Goal: Use online tool/utility: Utilize a website feature to perform a specific function

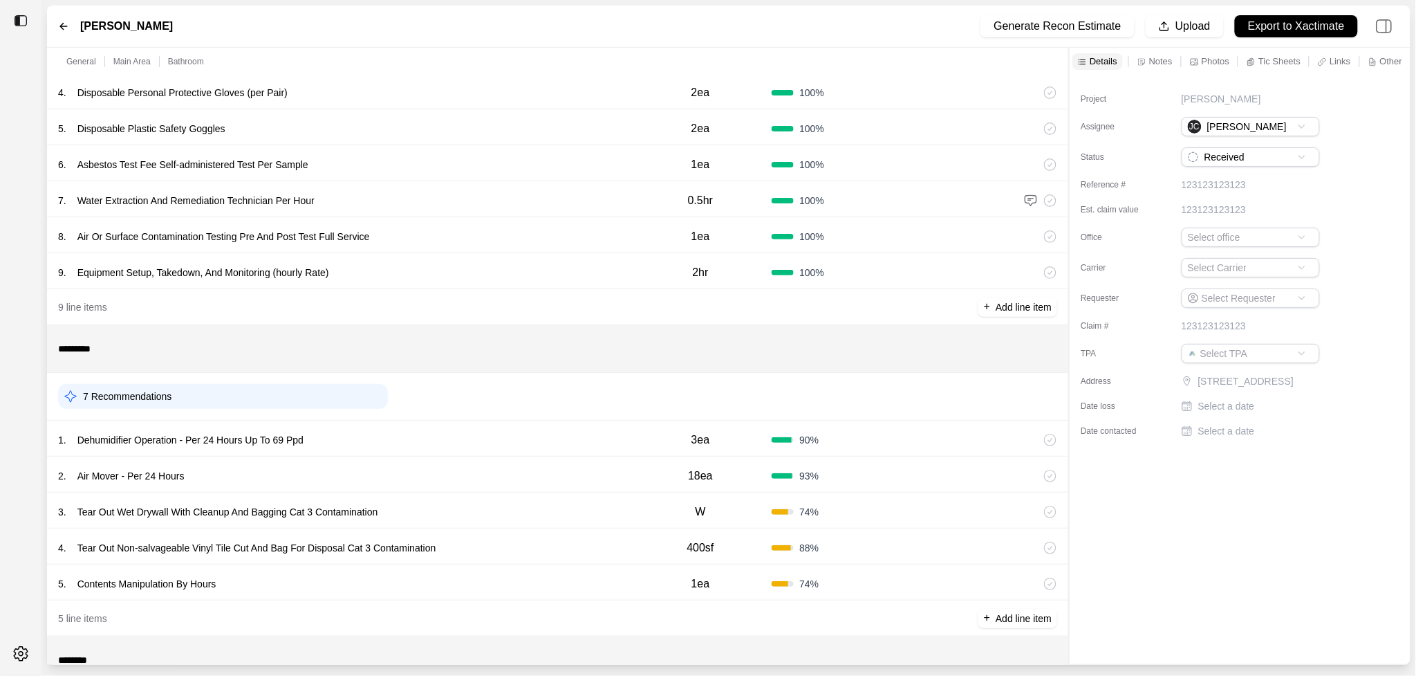
scroll to position [350, 0]
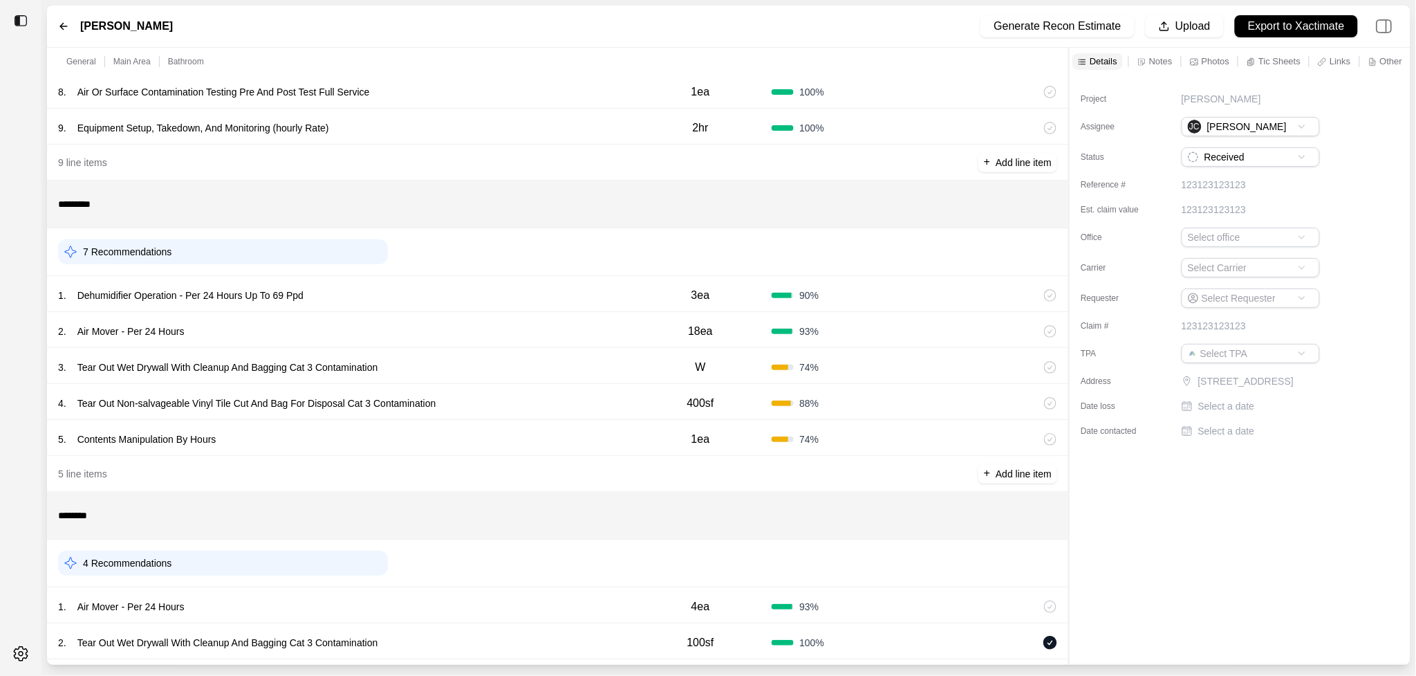
click at [497, 305] on div "1 . Dehumidifier Operation - Per 24 Hours Up To 69 Ppd" at bounding box center [343, 295] width 571 height 19
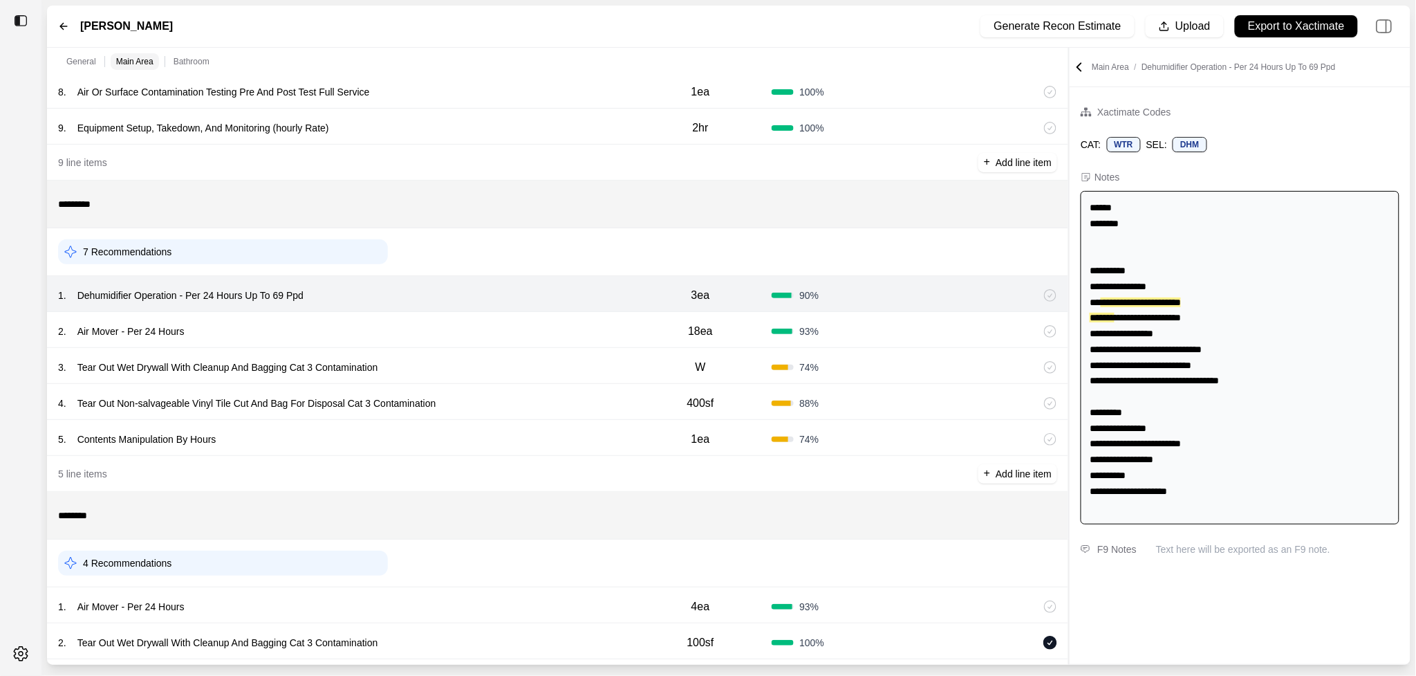
click at [541, 327] on div "2 . Air Mover - Per 24 Hours" at bounding box center [343, 331] width 571 height 19
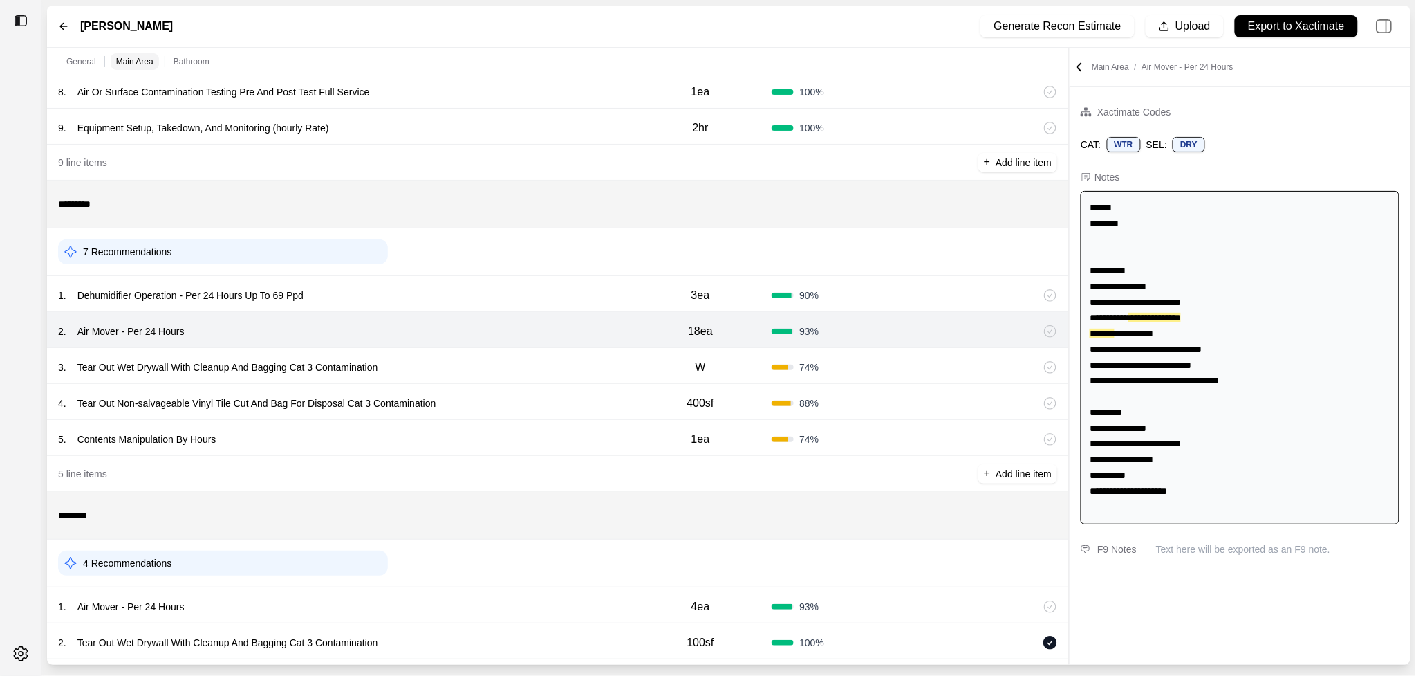
click at [541, 363] on div "3 . Tear Out Wet Drywall With Cleanup And Bagging Cat 3 Contamination" at bounding box center [343, 367] width 571 height 19
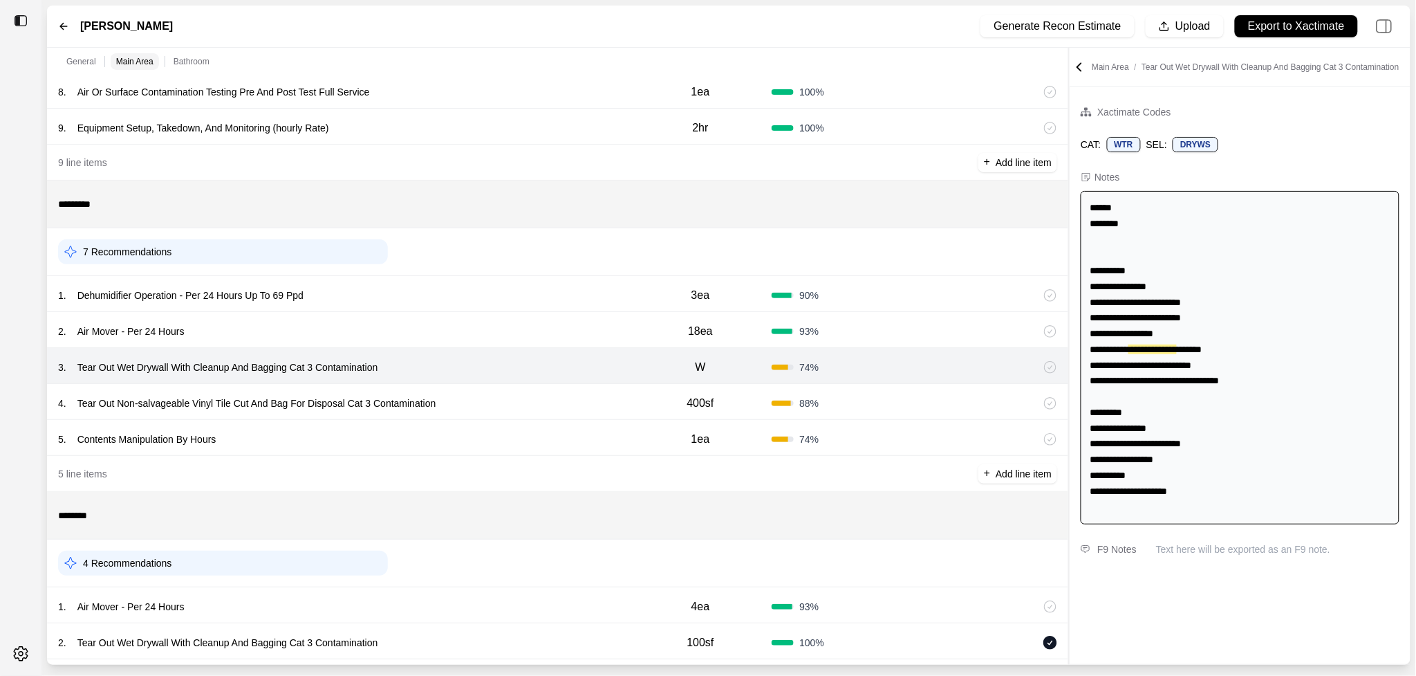
click at [541, 389] on div "4 . Tear Out Non-salvageable Vinyl Tile Cut And Bag For Disposal Cat 3 Contamin…" at bounding box center [557, 402] width 1021 height 36
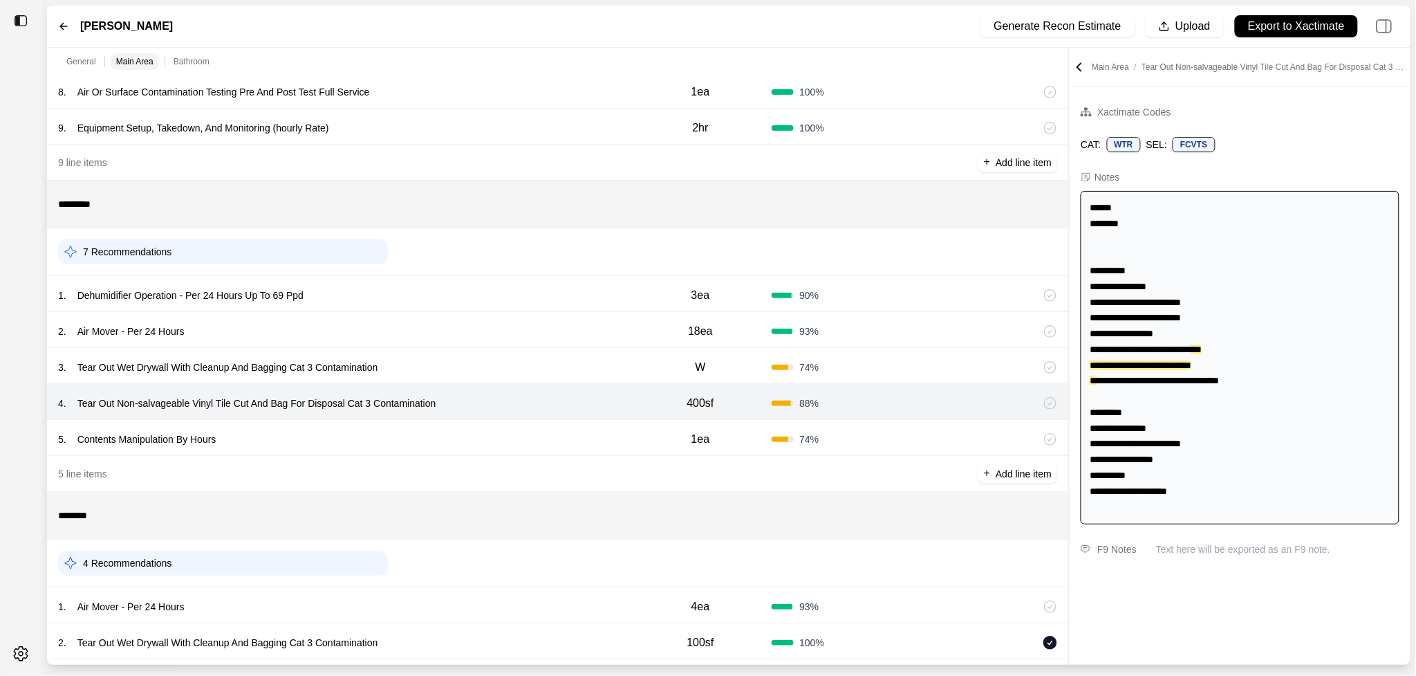
click at [537, 425] on div "5 . Contents Manipulation By Hours 1ea 74 %" at bounding box center [557, 438] width 1021 height 36
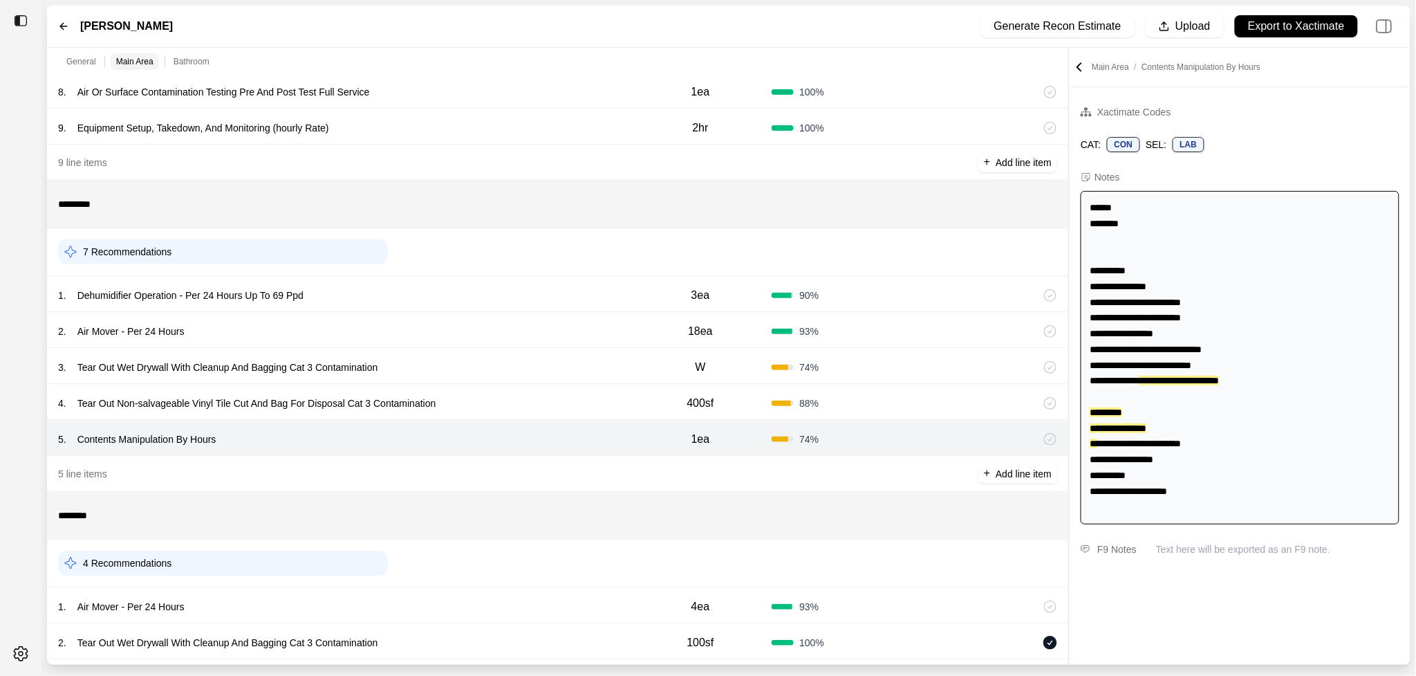
scroll to position [474, 0]
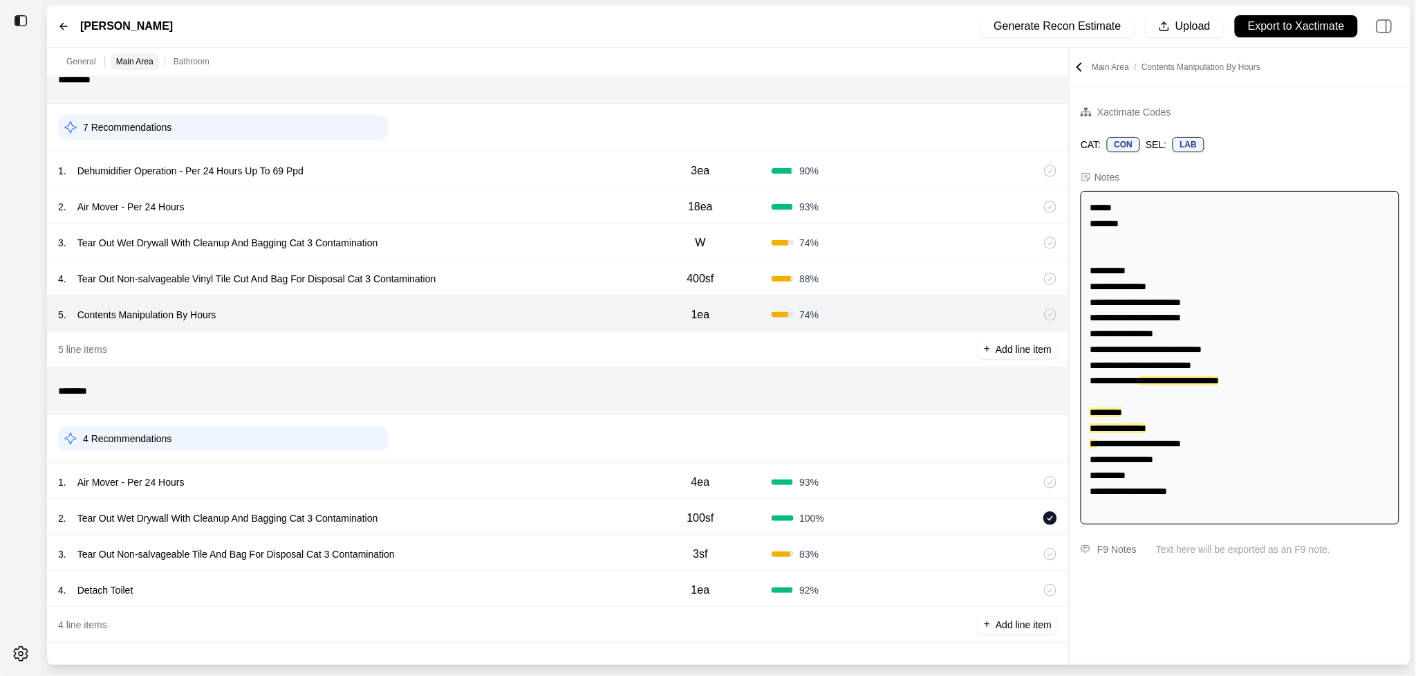
click at [537, 485] on div "1 . Air Mover - Per 24 Hours" at bounding box center [343, 481] width 571 height 19
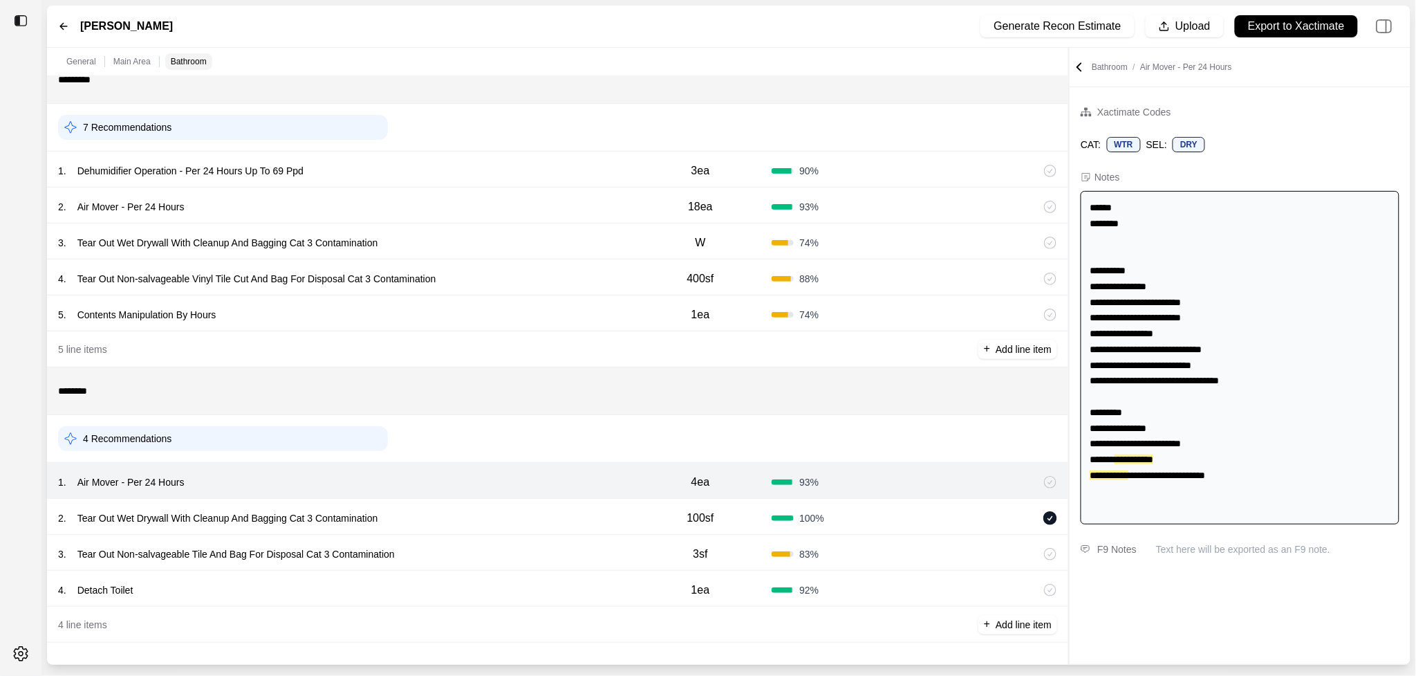
click at [537, 512] on div "2 . Tear Out Wet Drywall With Cleanup And Bagging Cat 3 Contamination" at bounding box center [343, 517] width 571 height 19
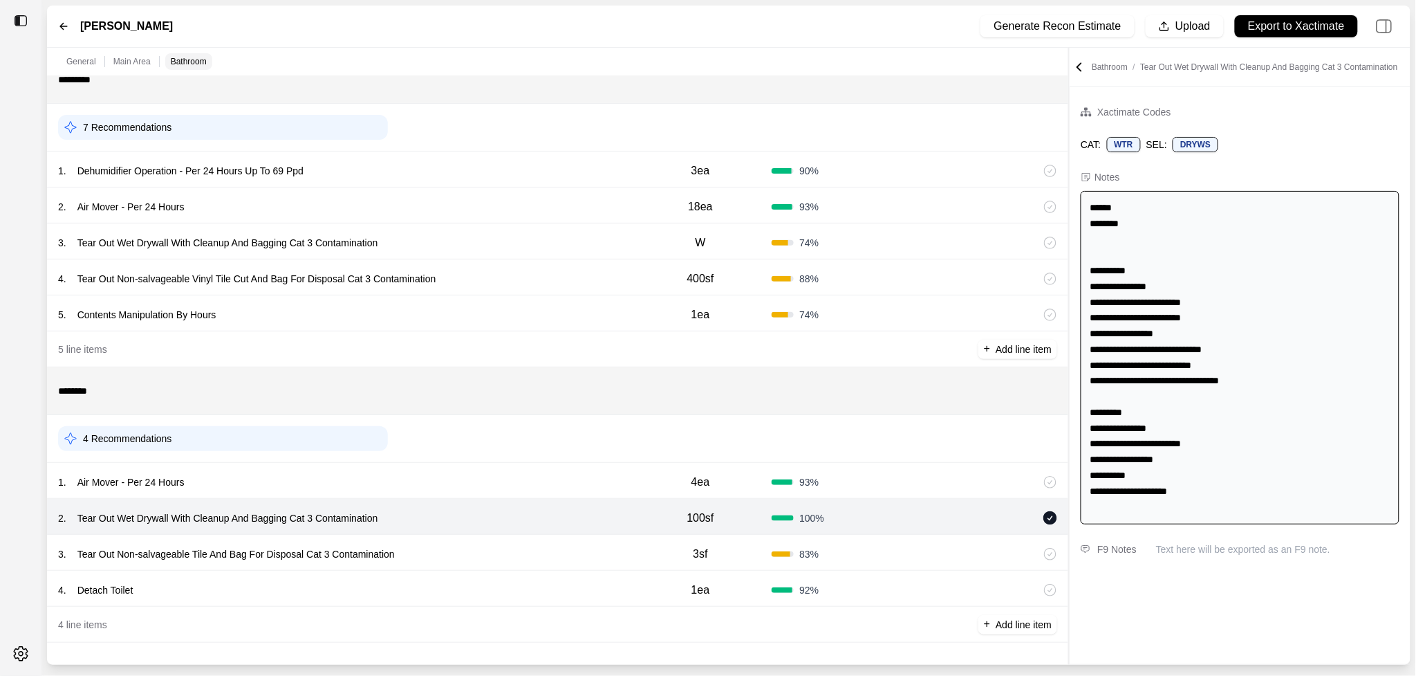
click at [541, 561] on div "3 . Tear Out Non-salvageable Tile And Bag For Disposal Cat 3 Contamination" at bounding box center [343, 553] width 571 height 19
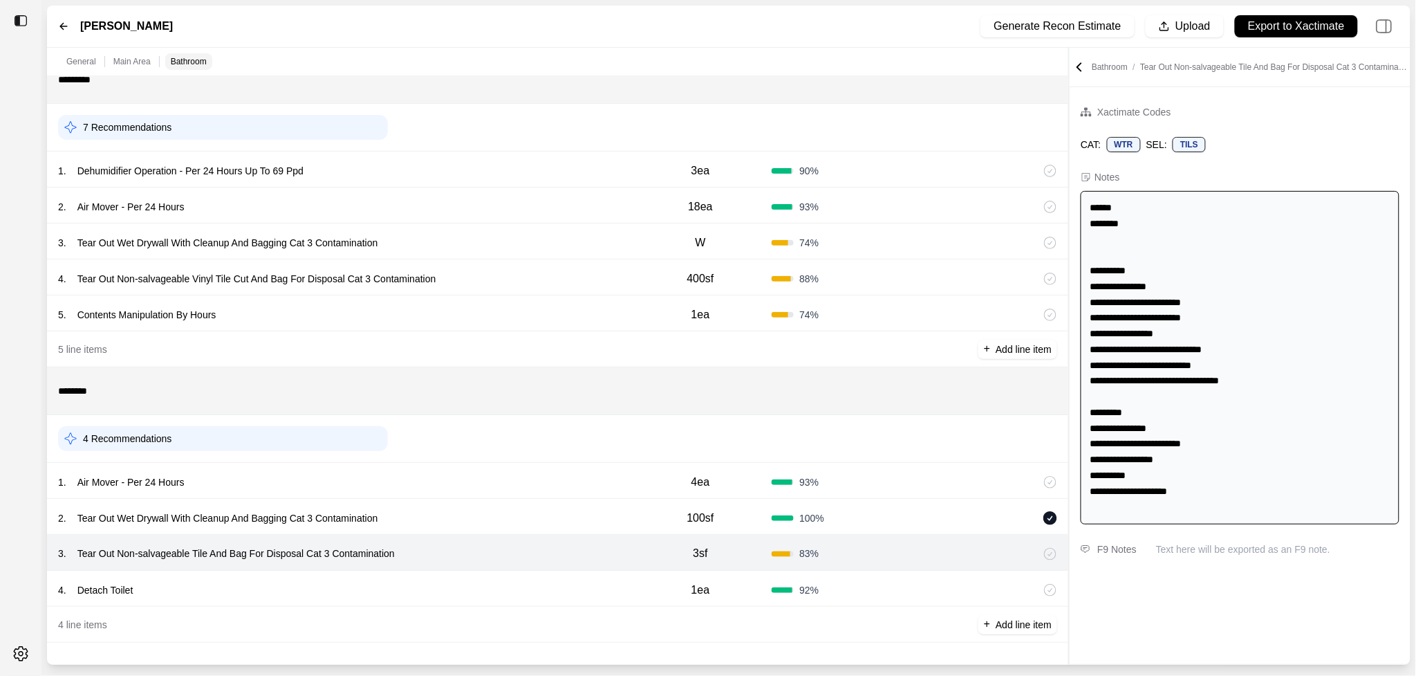
click at [541, 579] on div "4 . Detach Toilet 1ea 92 %" at bounding box center [557, 589] width 1021 height 36
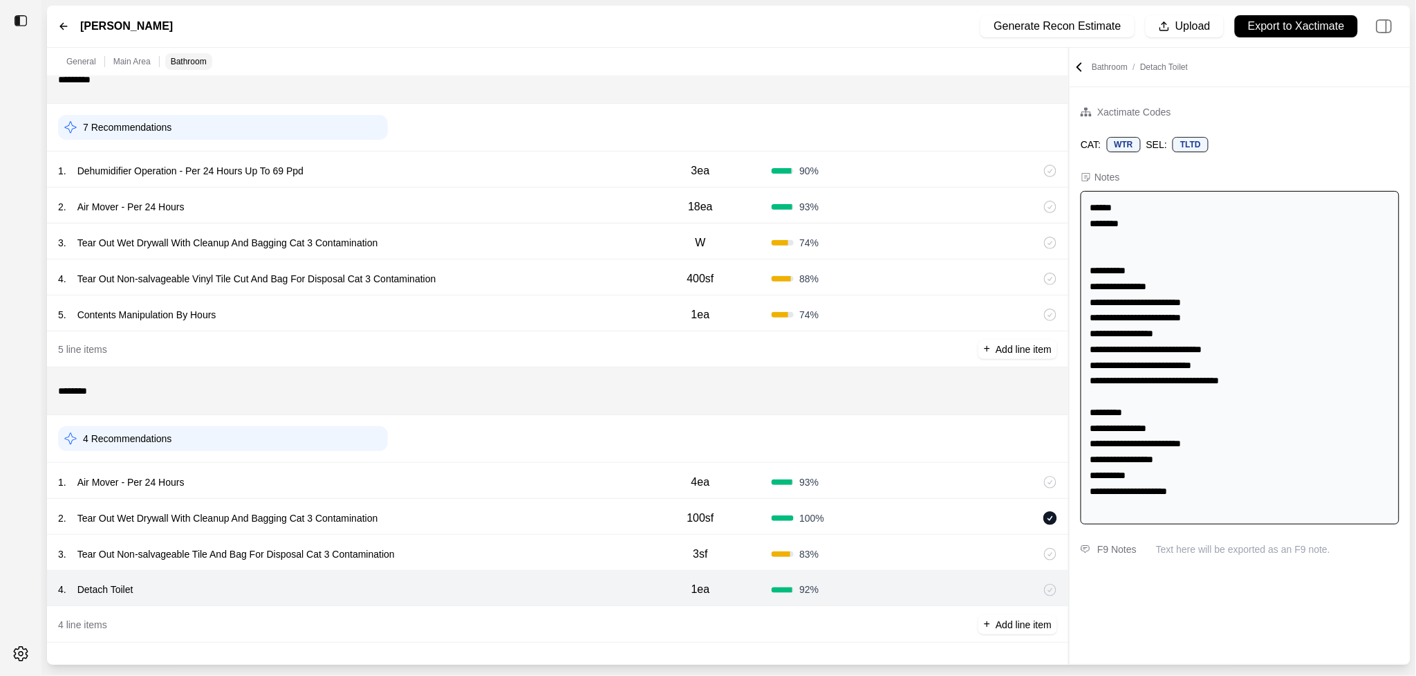
click at [537, 537] on div "3 . Tear Out Non-salvageable Tile And Bag For Disposal Cat 3 Contamination 3sf …" at bounding box center [557, 553] width 1021 height 36
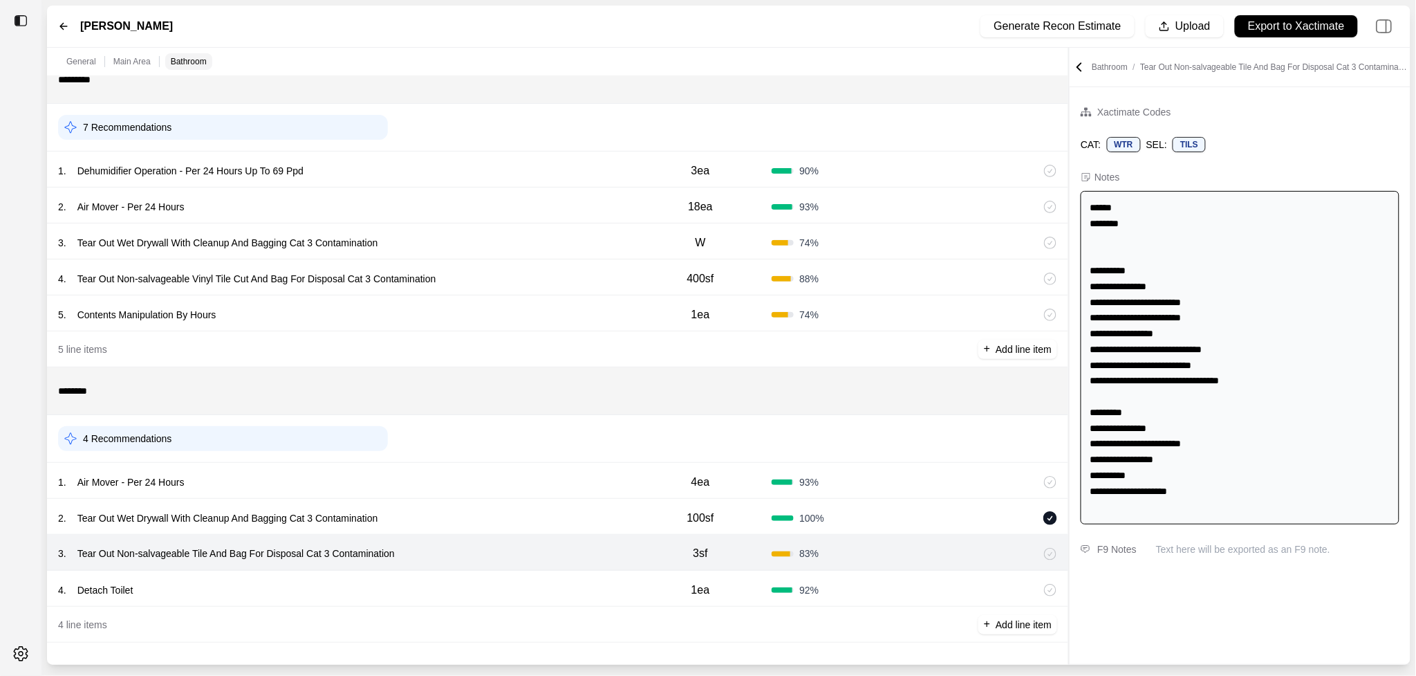
click at [542, 515] on div "2 . Tear Out Wet Drywall With Cleanup And Bagging Cat 3 Contamination" at bounding box center [343, 517] width 571 height 19
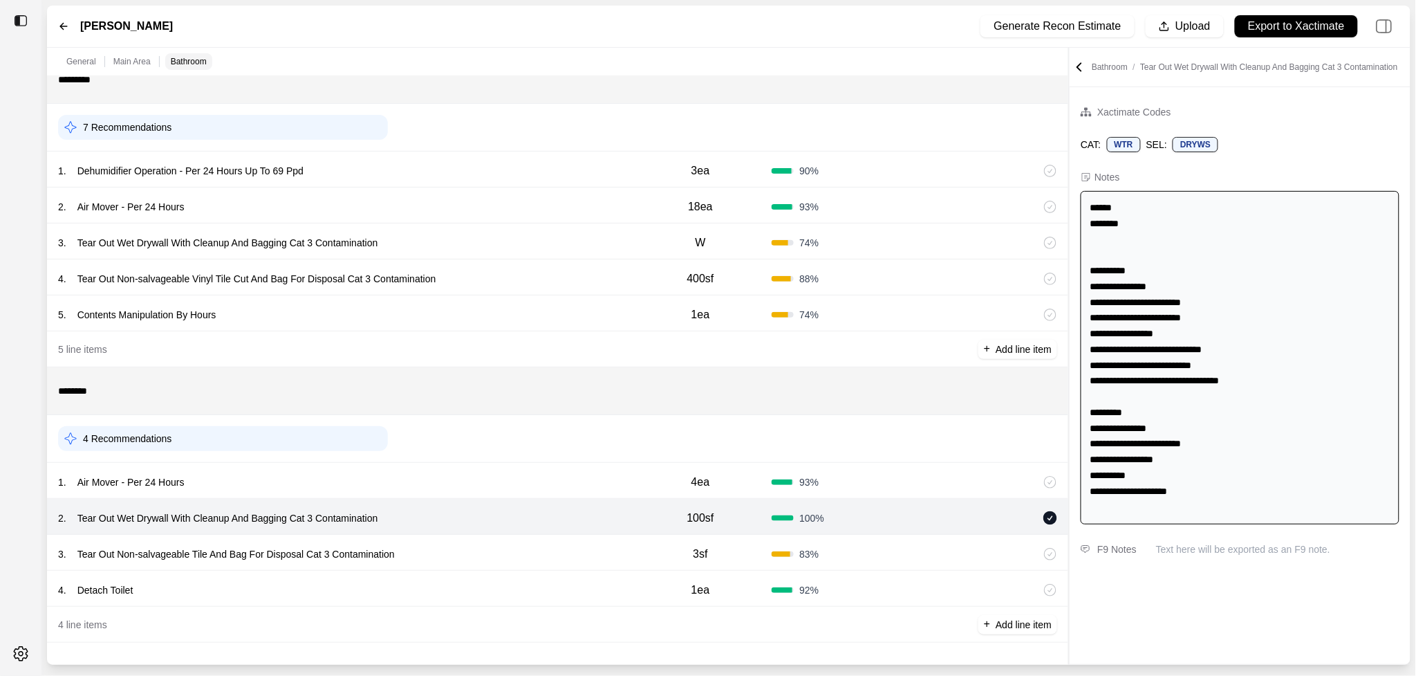
click at [542, 467] on div "1 . Air Mover - Per 24 Hours 4ea 93 %" at bounding box center [557, 481] width 1021 height 36
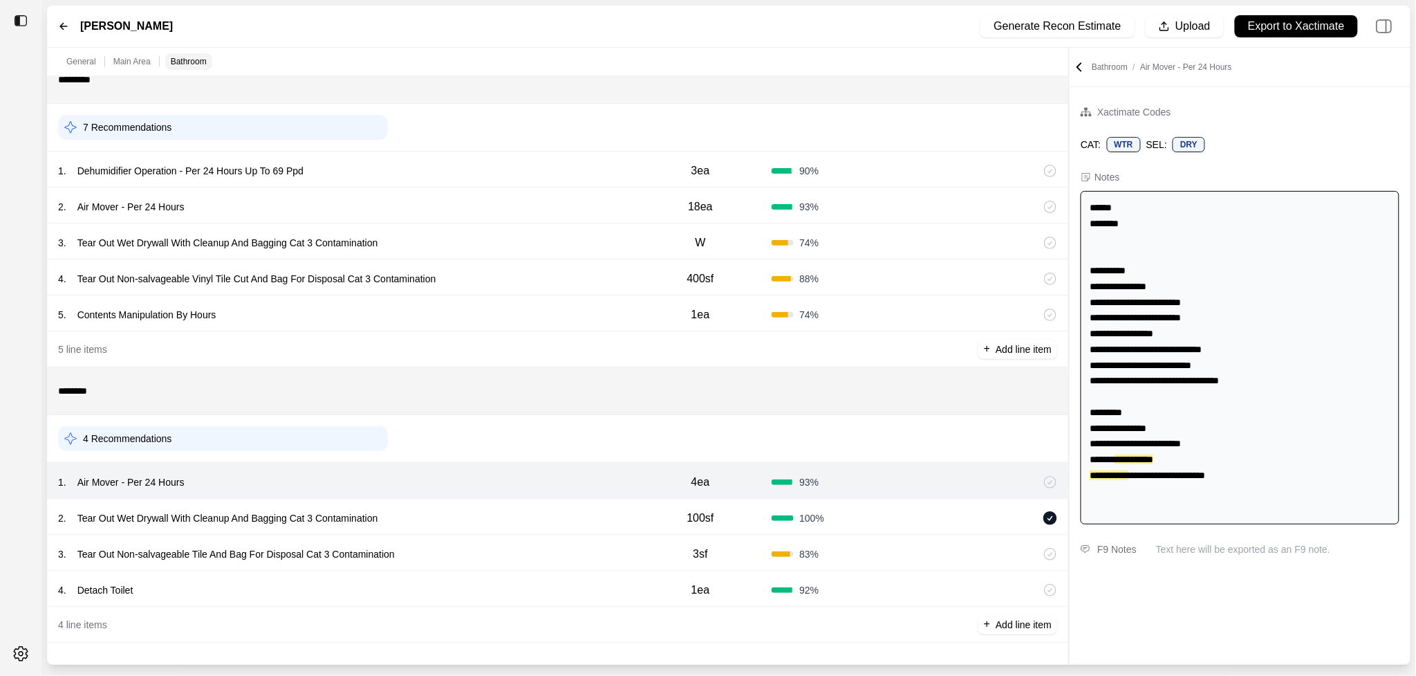
click at [477, 318] on div "5 . Contents Manipulation By Hours" at bounding box center [343, 314] width 571 height 19
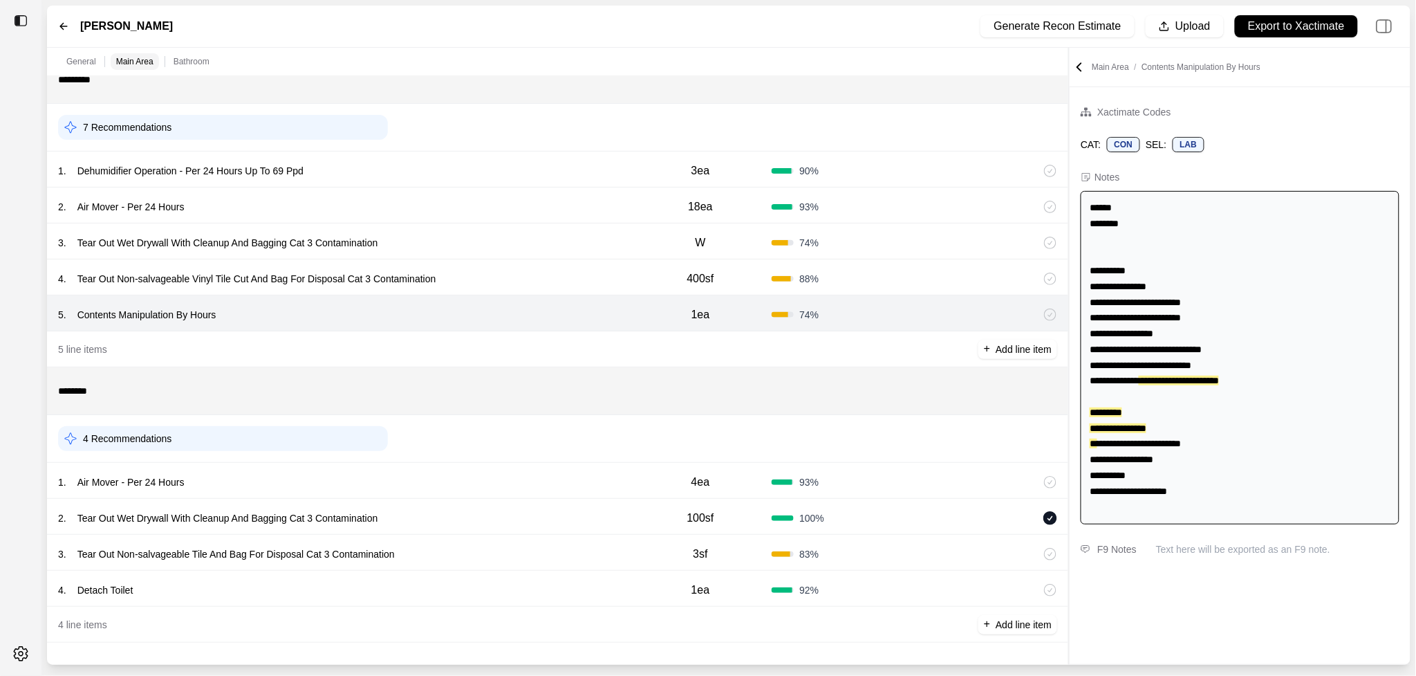
click at [510, 271] on div "4 . Tear Out Non-salvageable Vinyl Tile Cut And Bag For Disposal Cat 3 Contamin…" at bounding box center [343, 278] width 571 height 19
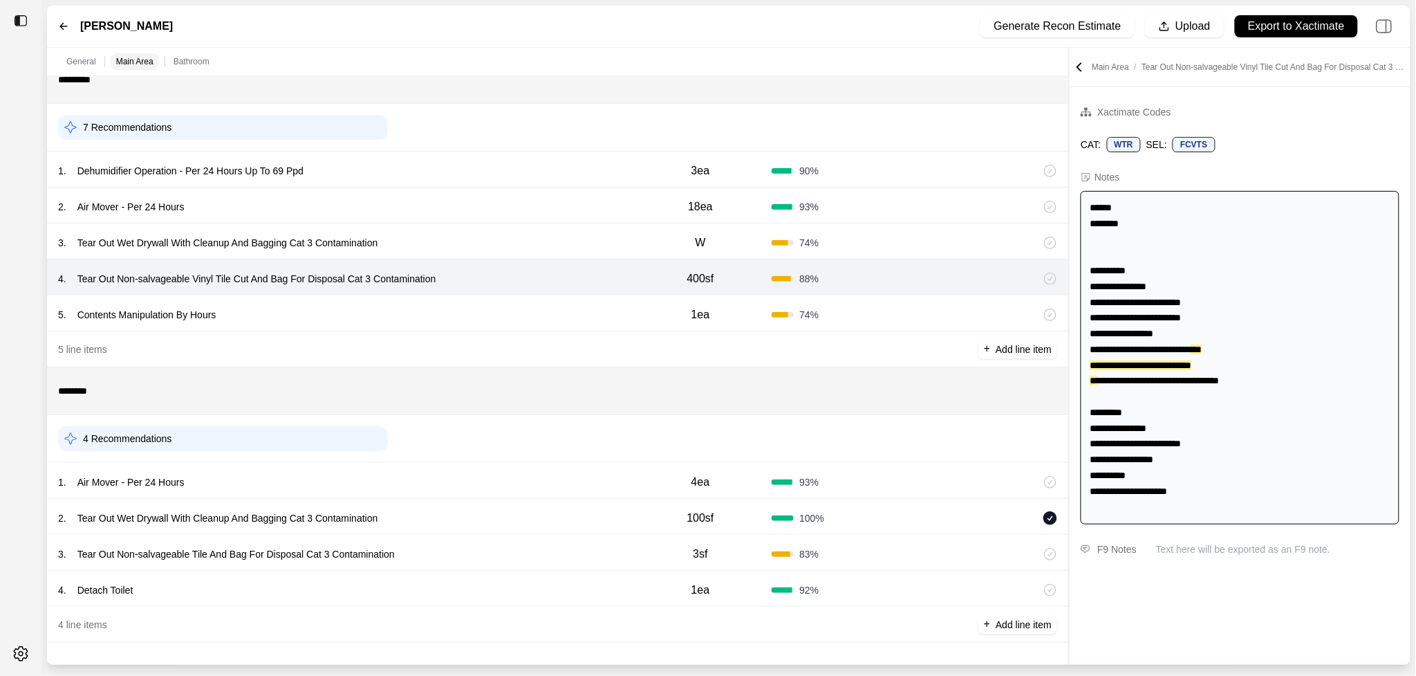
click at [501, 251] on div "3 . Tear Out Wet Drywall With Cleanup And Bagging Cat 3 Contamination" at bounding box center [343, 242] width 571 height 19
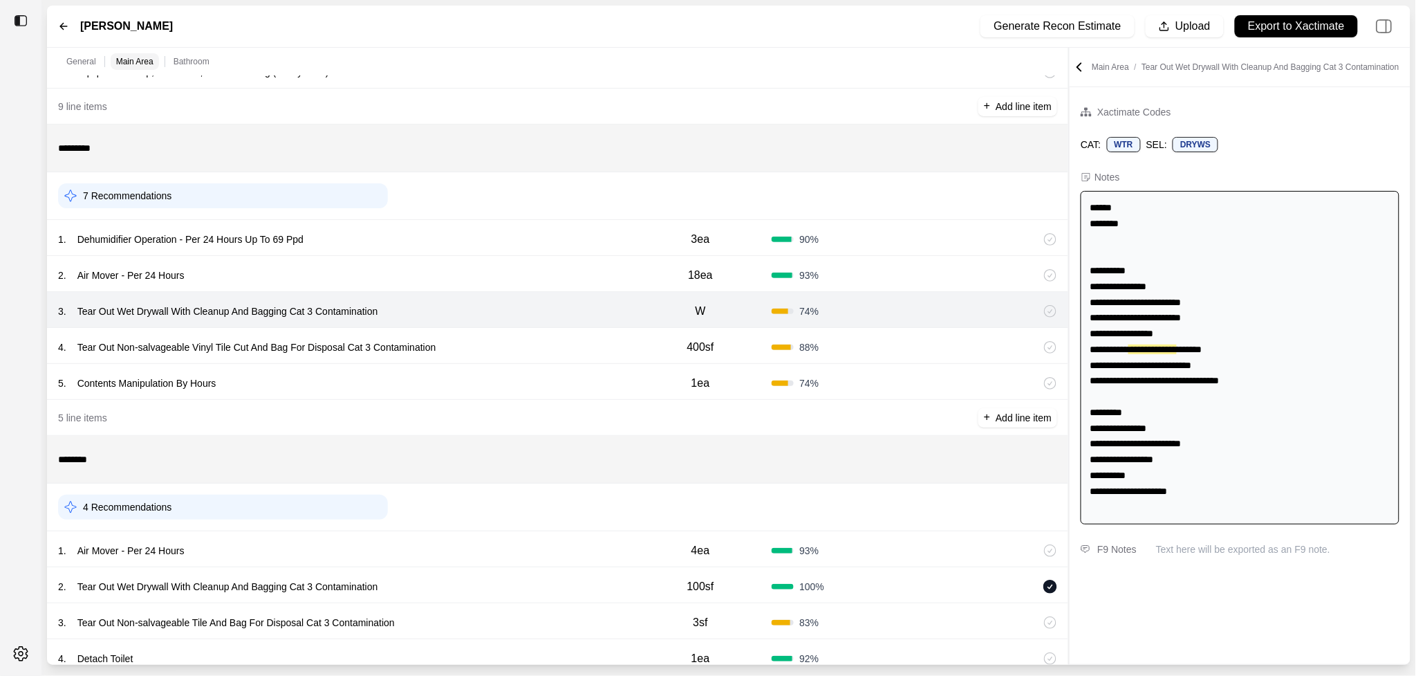
scroll to position [405, 0]
click at [494, 229] on div "1 . Dehumidifier Operation - Per 24 Hours Up To 69 Ppd 3ea 90 %" at bounding box center [557, 239] width 1021 height 36
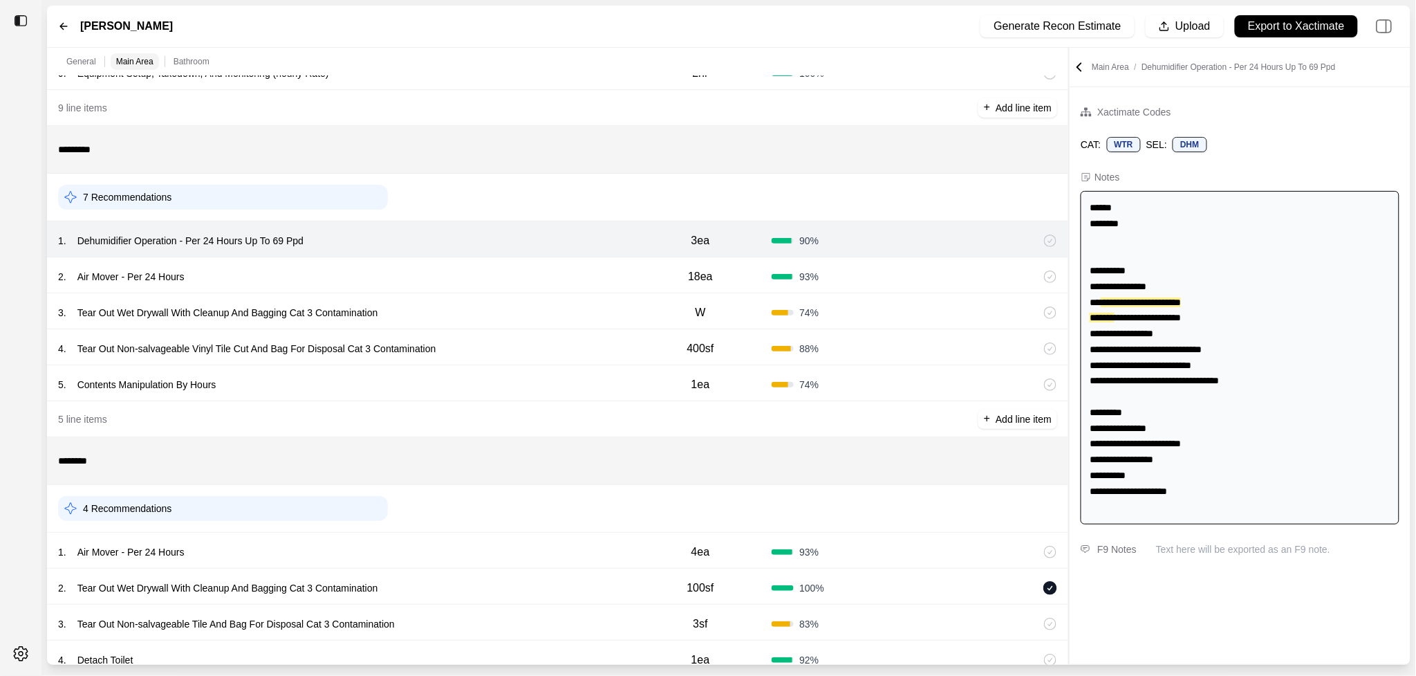
click at [469, 268] on div "2 . Air Mover - Per 24 Hours" at bounding box center [343, 276] width 571 height 19
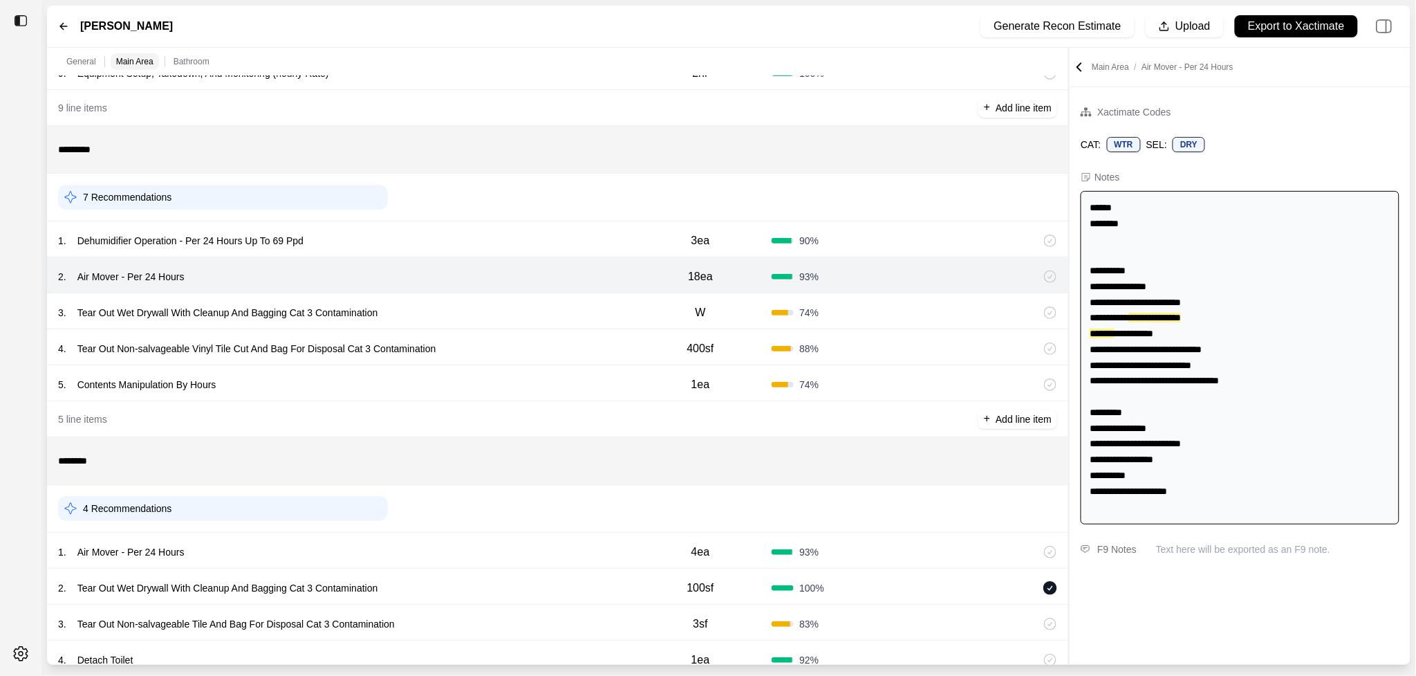
click at [521, 299] on div "3 . Tear Out Wet Drywall With Cleanup And Bagging Cat 3 Contamination W 74 %" at bounding box center [557, 311] width 1021 height 36
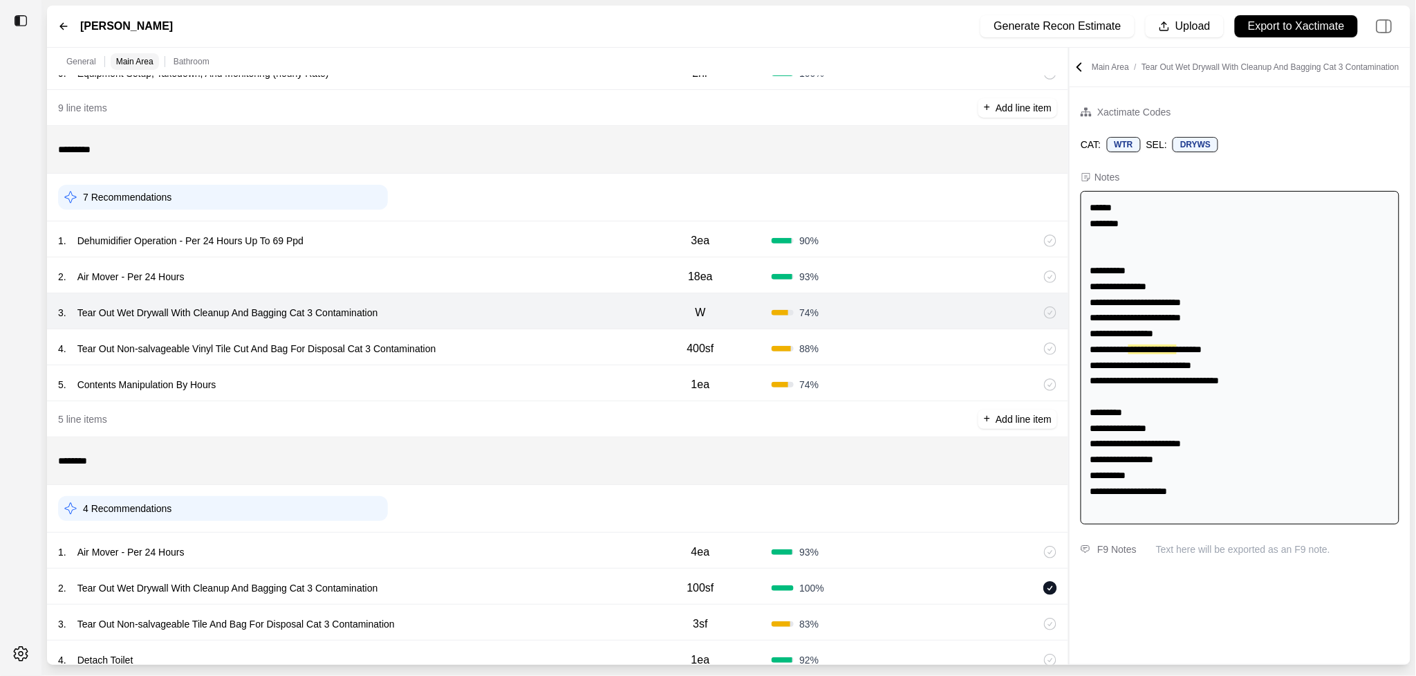
click at [519, 331] on div "4 . Tear Out Non-salvageable Vinyl Tile Cut And Bag For Disposal Cat 3 Contamin…" at bounding box center [557, 347] width 1021 height 36
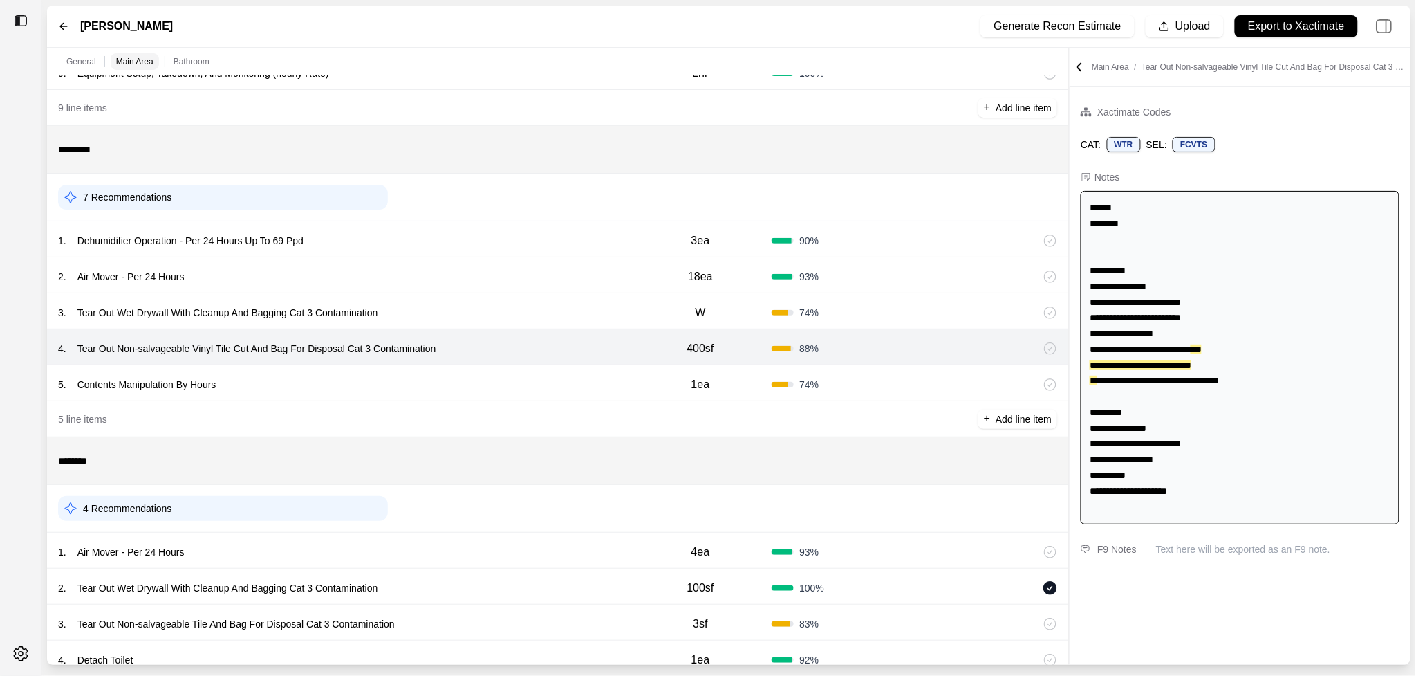
click at [515, 385] on div "5 . Contents Manipulation By Hours" at bounding box center [343, 384] width 571 height 19
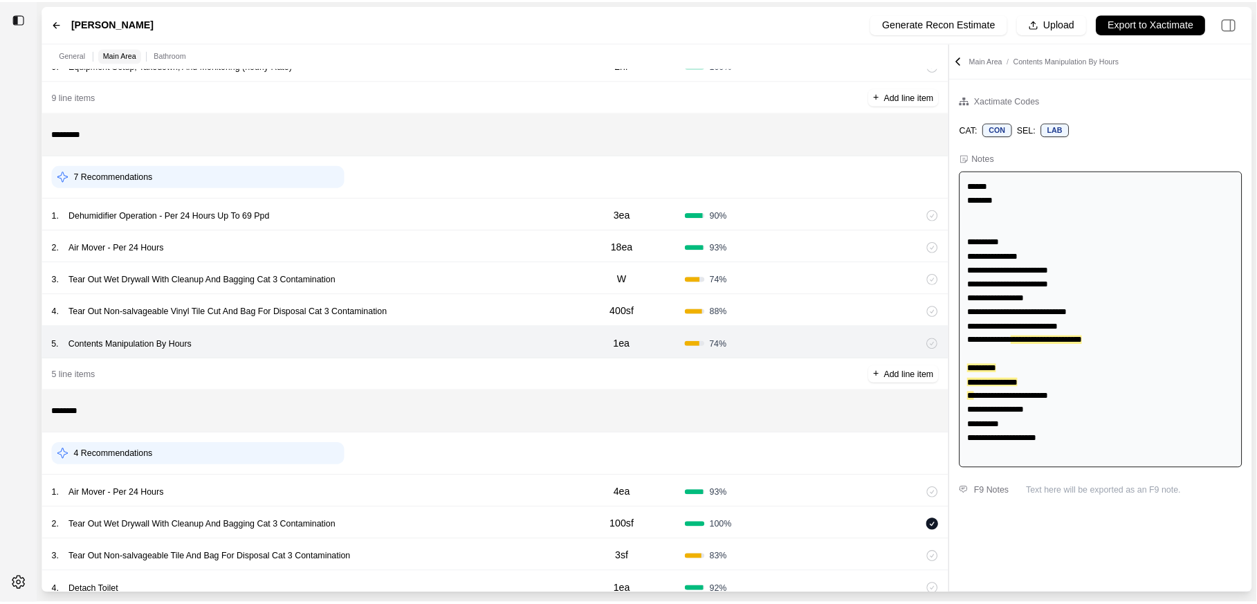
scroll to position [474, 0]
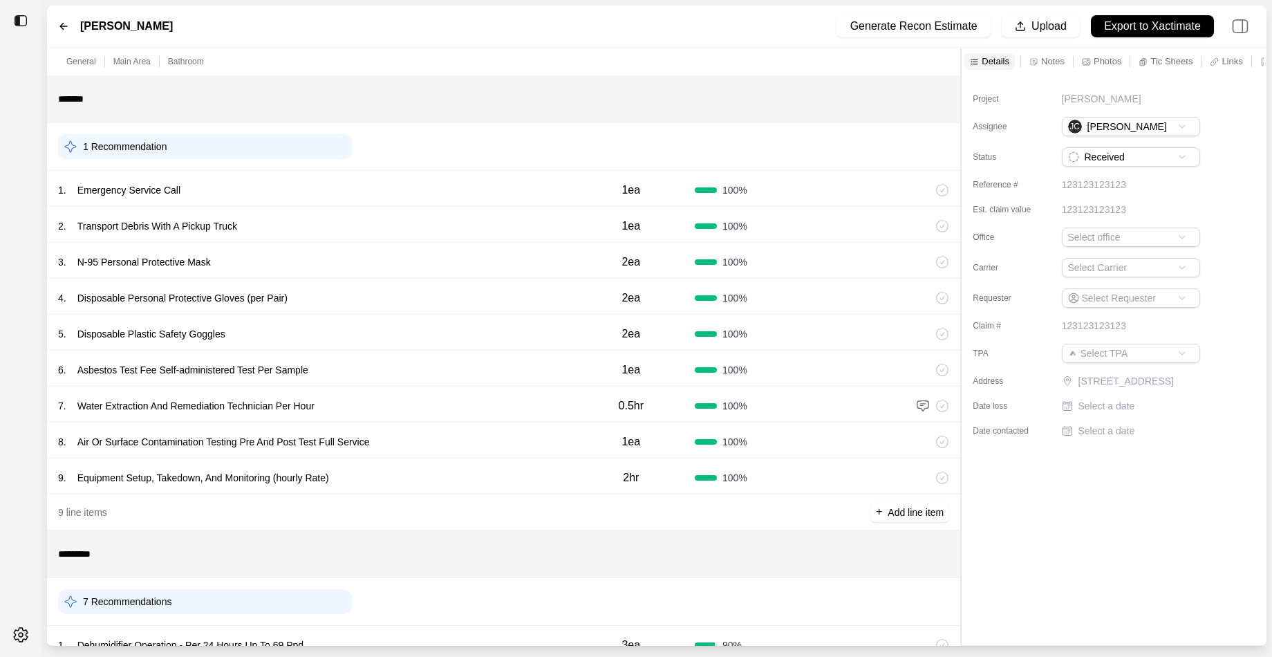
click at [1046, 68] on div "Notes" at bounding box center [1047, 61] width 41 height 17
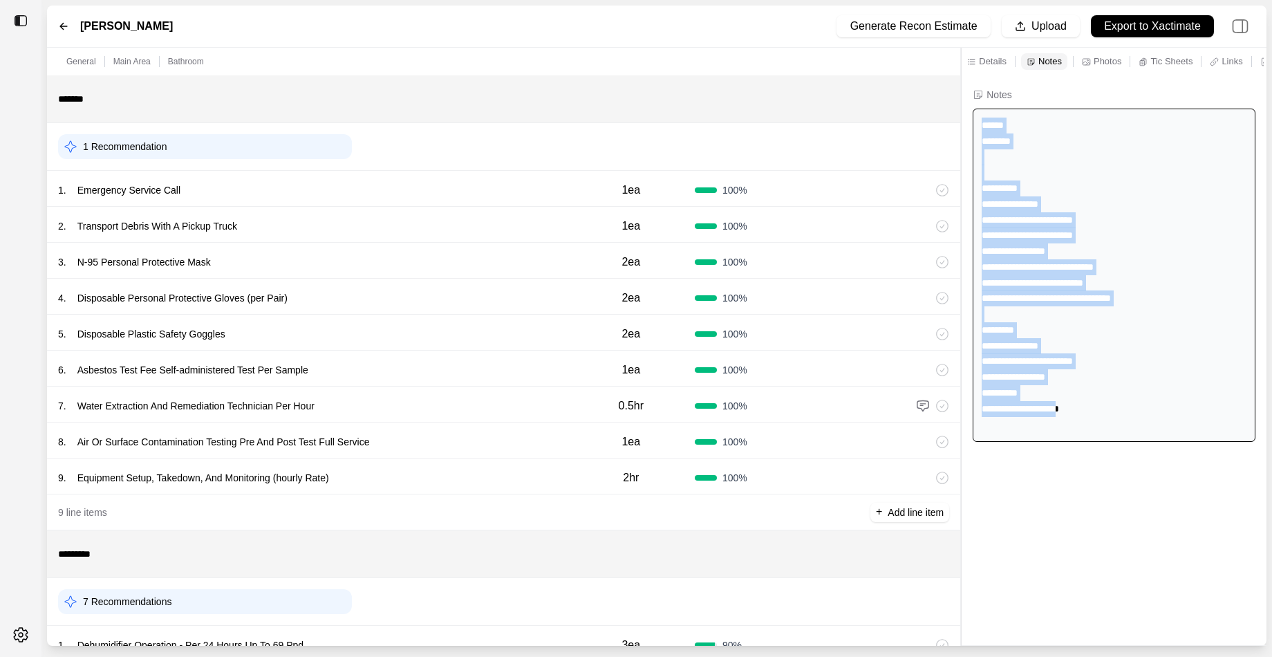
drag, startPoint x: 983, startPoint y: 127, endPoint x: 1126, endPoint y: 525, distance: 423.3
click at [1126, 525] on div "**********" at bounding box center [1114, 360] width 305 height 570
copy div "**********"
